Goal: Information Seeking & Learning: Learn about a topic

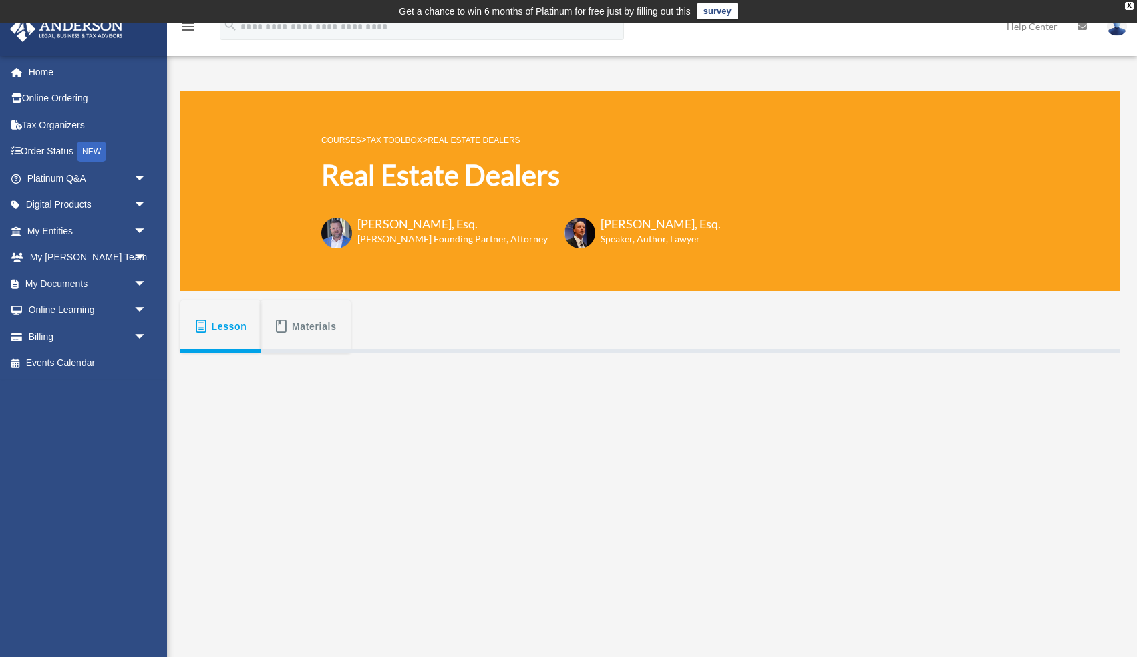
scroll to position [138, 0]
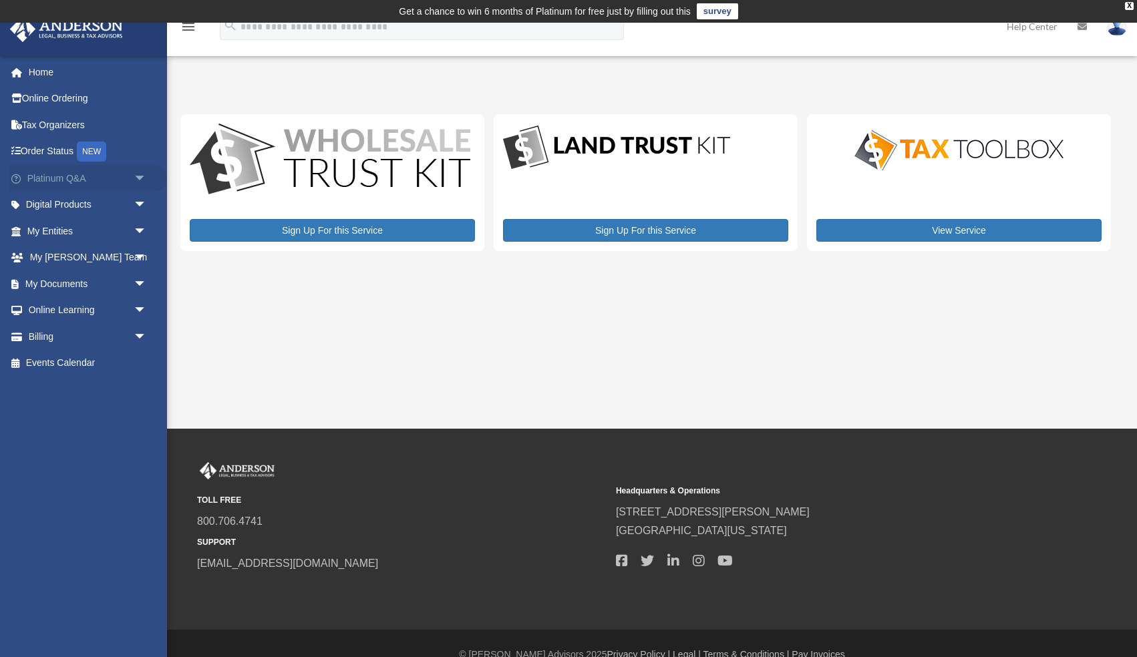
click at [51, 182] on link "Platinum Q&A arrow_drop_down" at bounding box center [88, 178] width 158 height 27
click at [139, 178] on span "arrow_drop_down" at bounding box center [147, 178] width 27 height 27
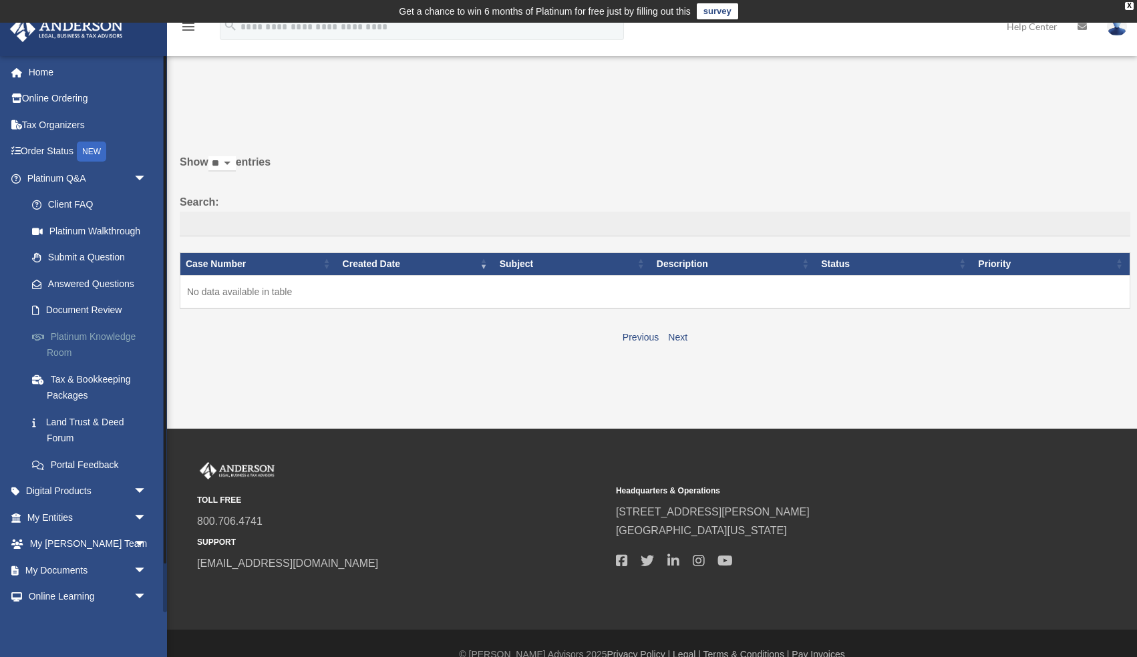
click at [85, 333] on link "Platinum Knowledge Room" at bounding box center [93, 344] width 148 height 43
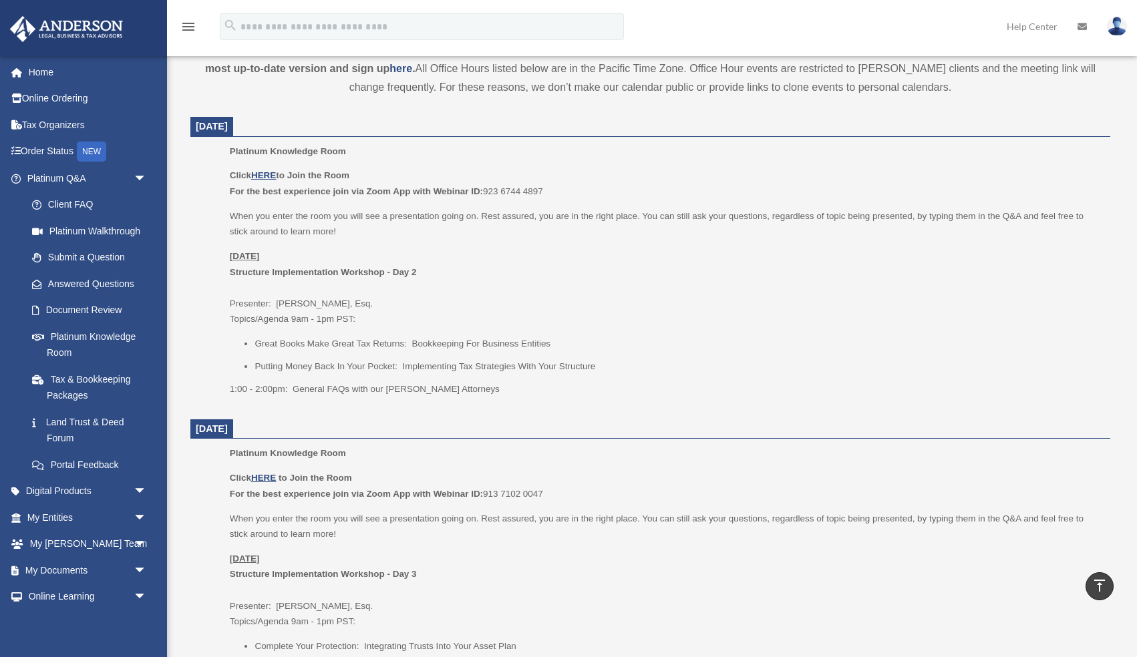
scroll to position [502, 0]
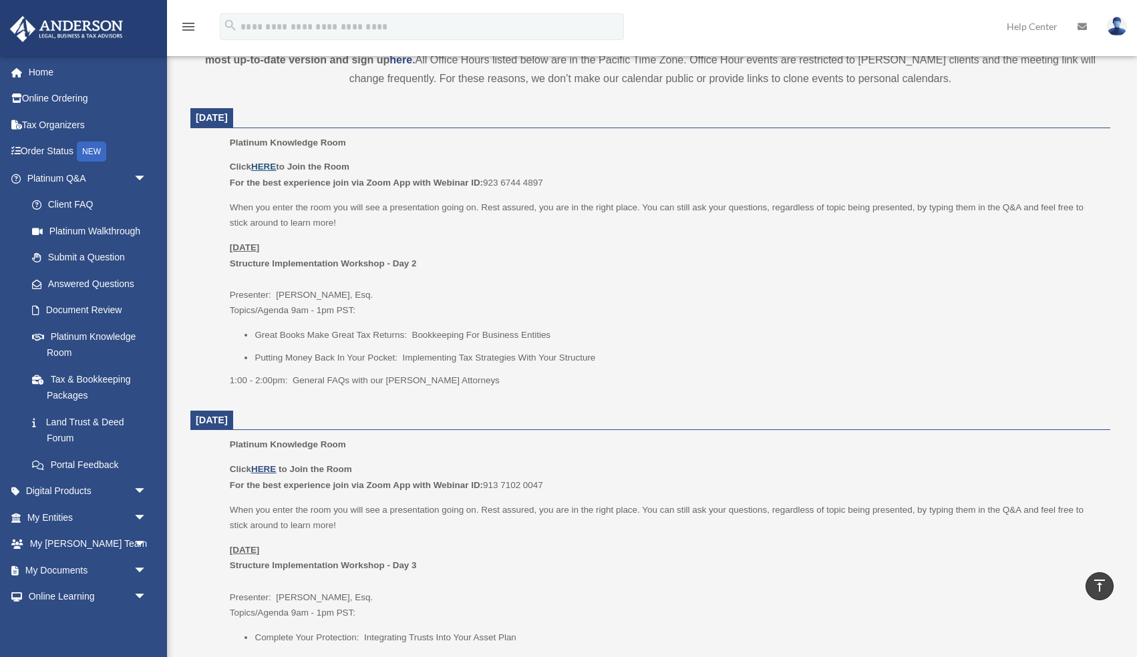
click at [268, 167] on u "HERE" at bounding box center [263, 167] width 25 height 10
